Goal: Transaction & Acquisition: Subscribe to service/newsletter

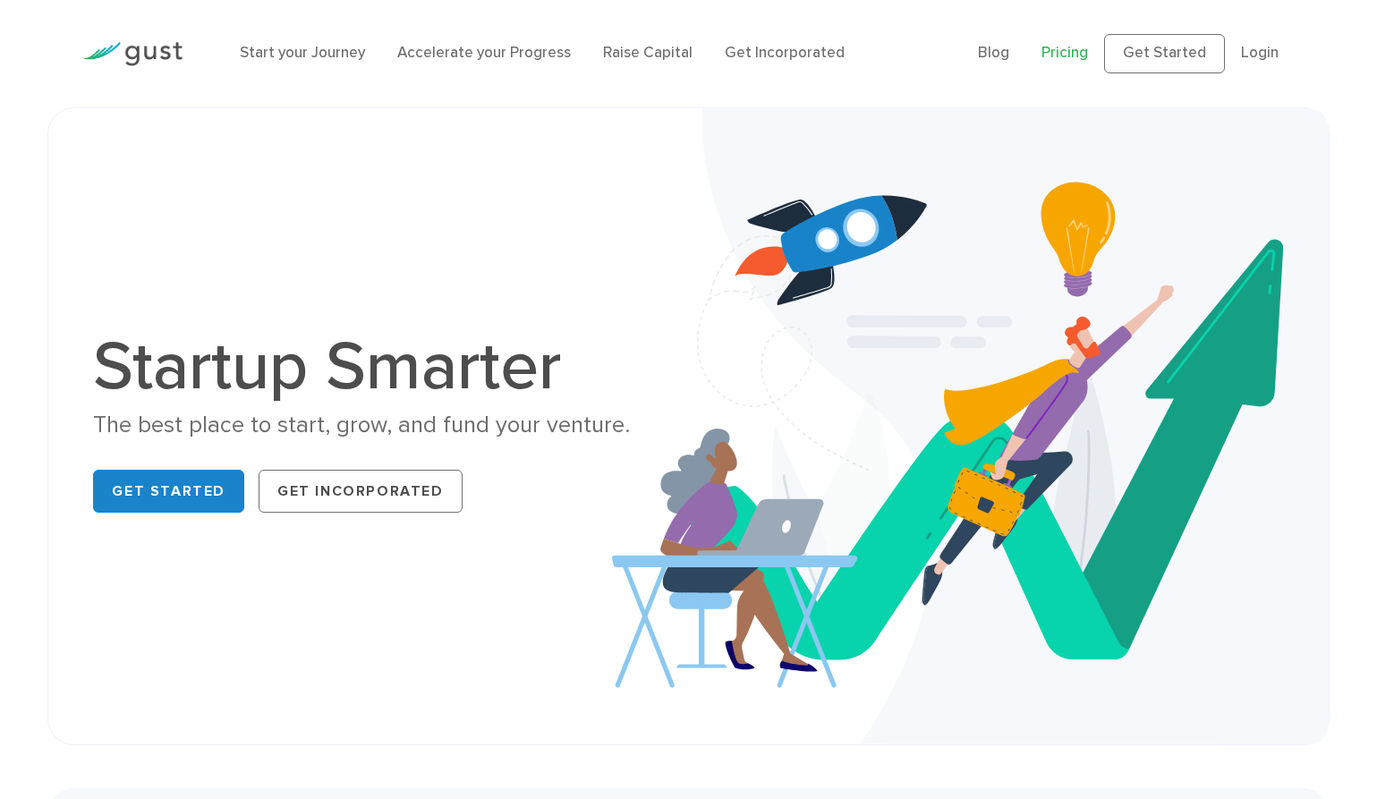
click at [1065, 47] on link "Pricing" at bounding box center [1064, 53] width 47 height 18
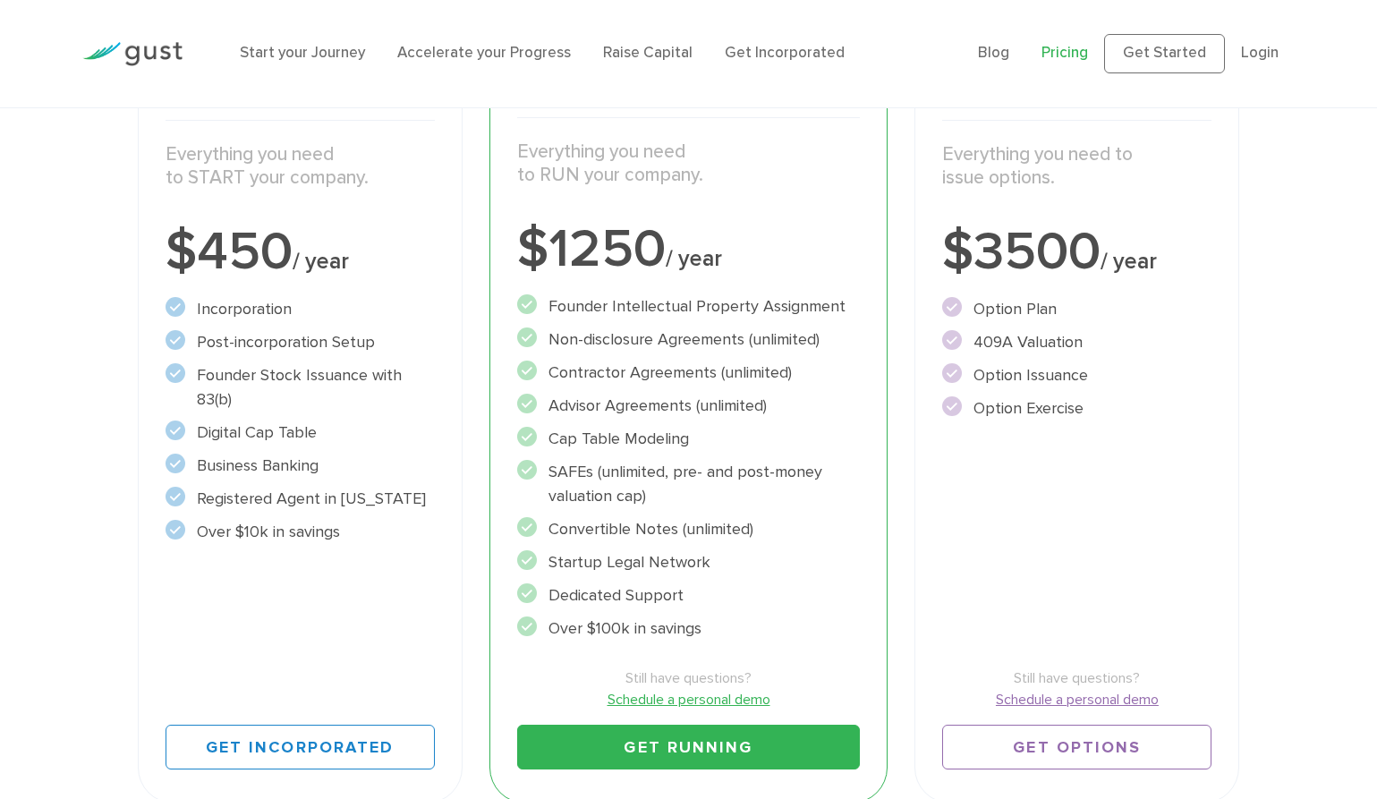
scroll to position [335, 0]
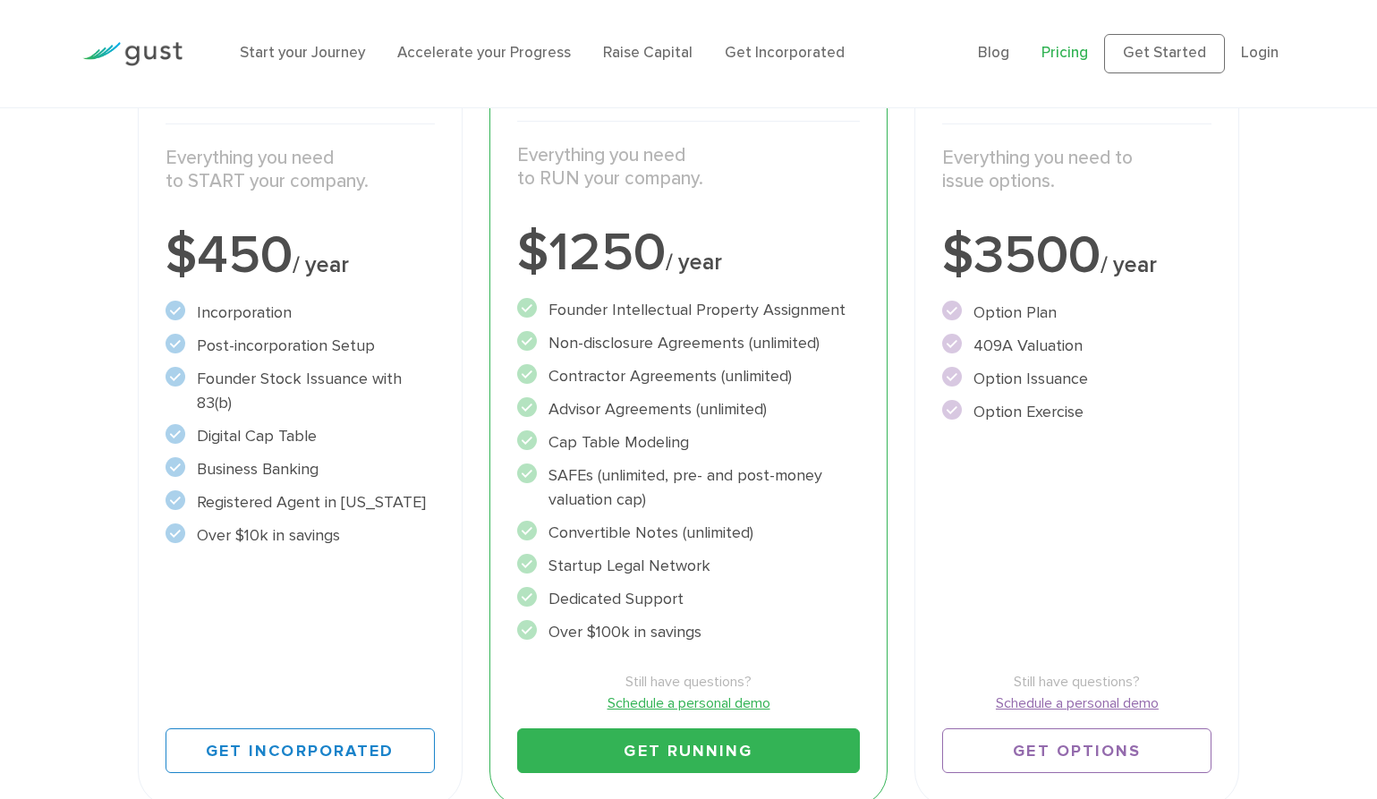
click at [353, 64] on li "Start your Journey" at bounding box center [302, 53] width 125 height 23
click at [353, 54] on link "Start your Journey" at bounding box center [302, 53] width 125 height 18
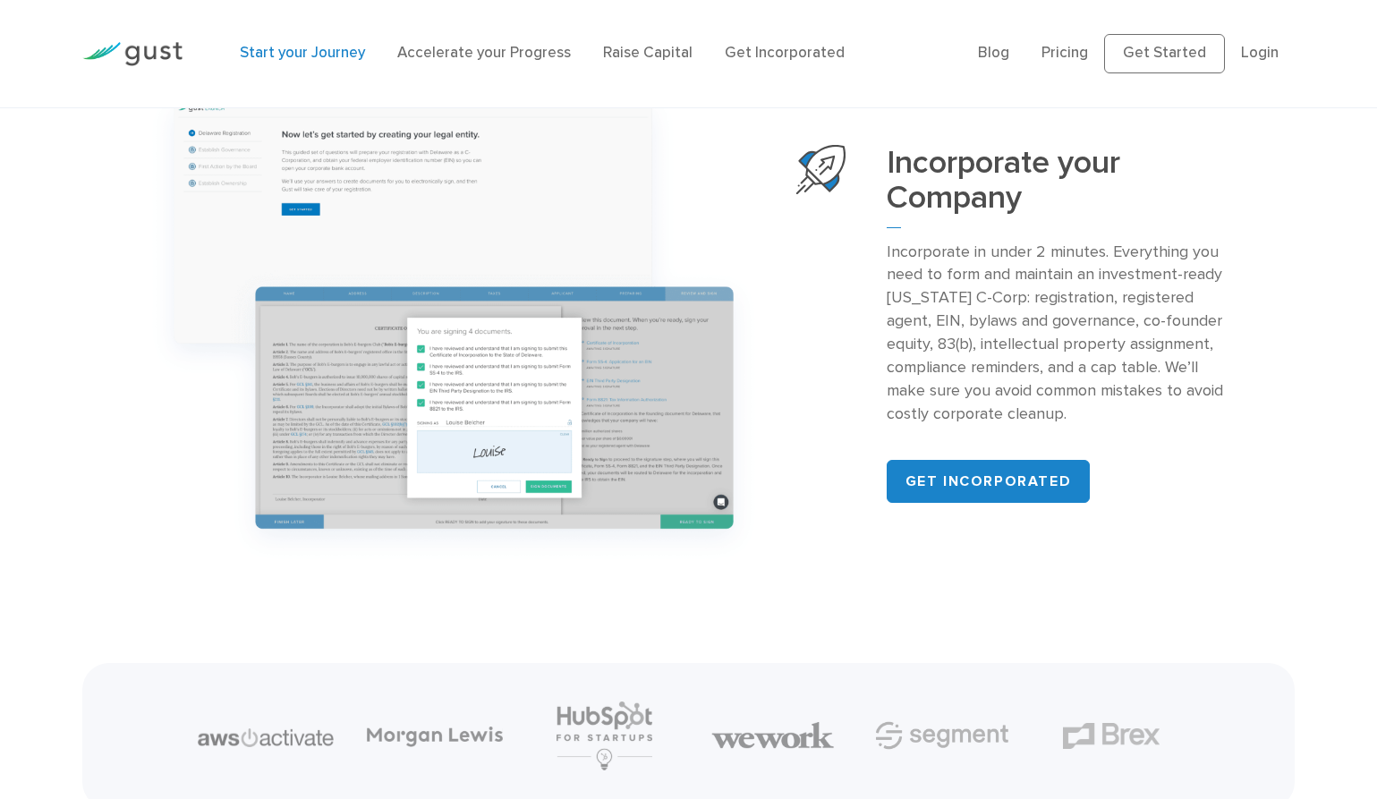
scroll to position [1977, 0]
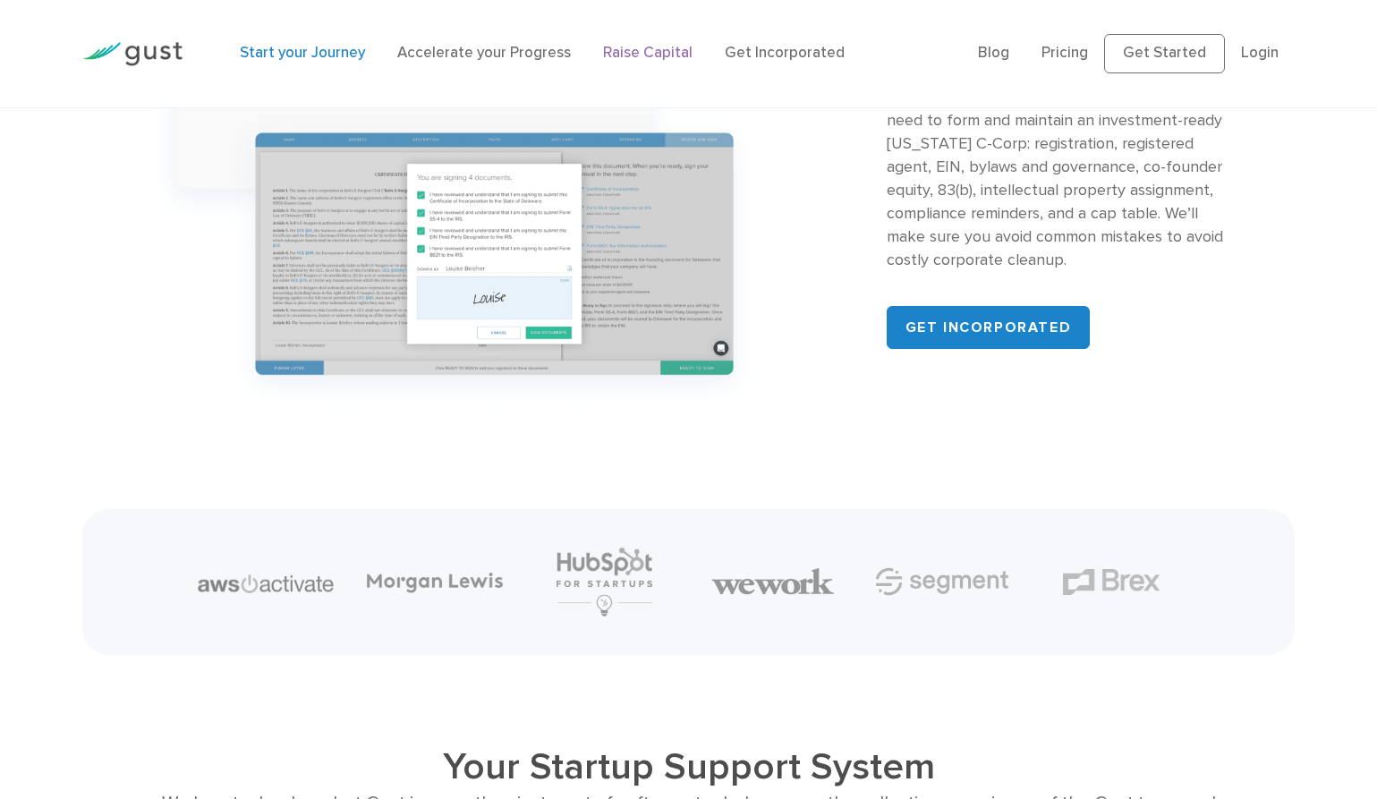
click at [625, 55] on link "Raise Capital" at bounding box center [647, 53] width 89 height 18
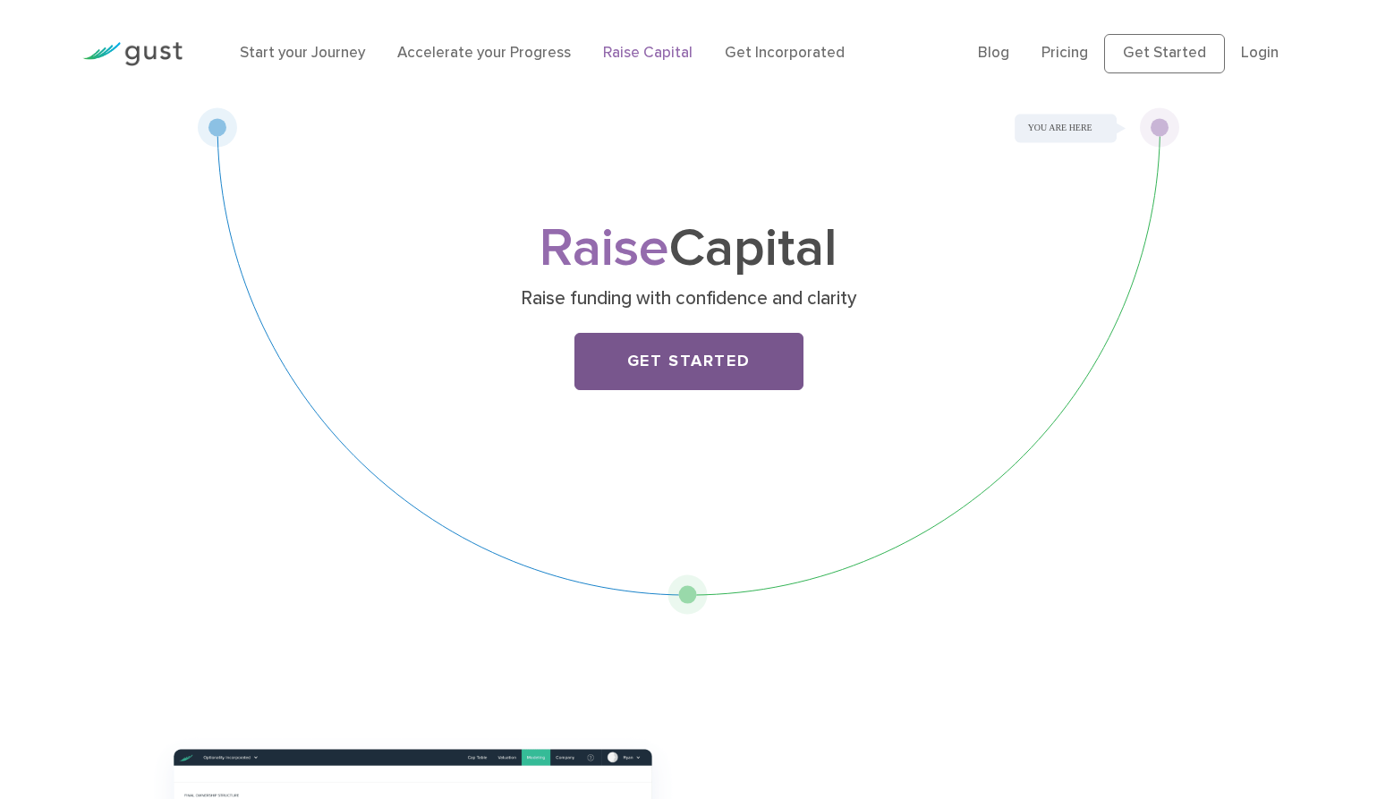
click at [728, 378] on link "Get Started" at bounding box center [688, 361] width 229 height 57
